Goal: Transaction & Acquisition: Purchase product/service

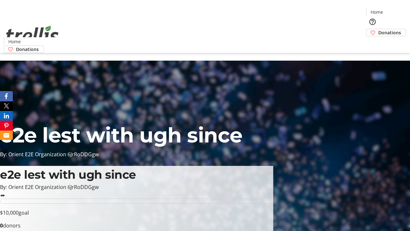
click at [378, 29] on span "Donations" at bounding box center [389, 32] width 23 height 7
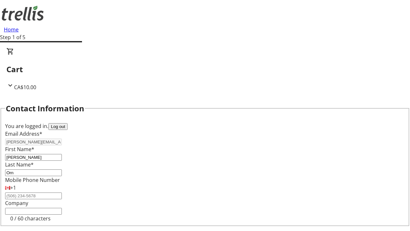
select select "CA"
type input "[STREET_ADDRESS][PERSON_NAME]"
type input "Kelowna"
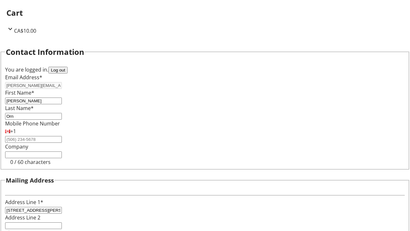
select select "BC"
type input "Kelowna"
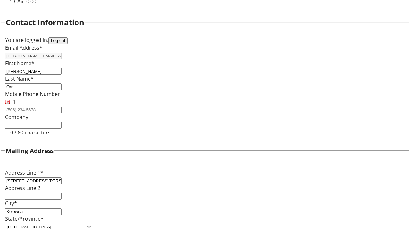
type input "V1Y 0C2"
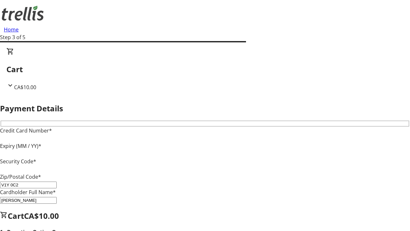
type input "V1Y 0C2"
